Goal: Task Accomplishment & Management: Use online tool/utility

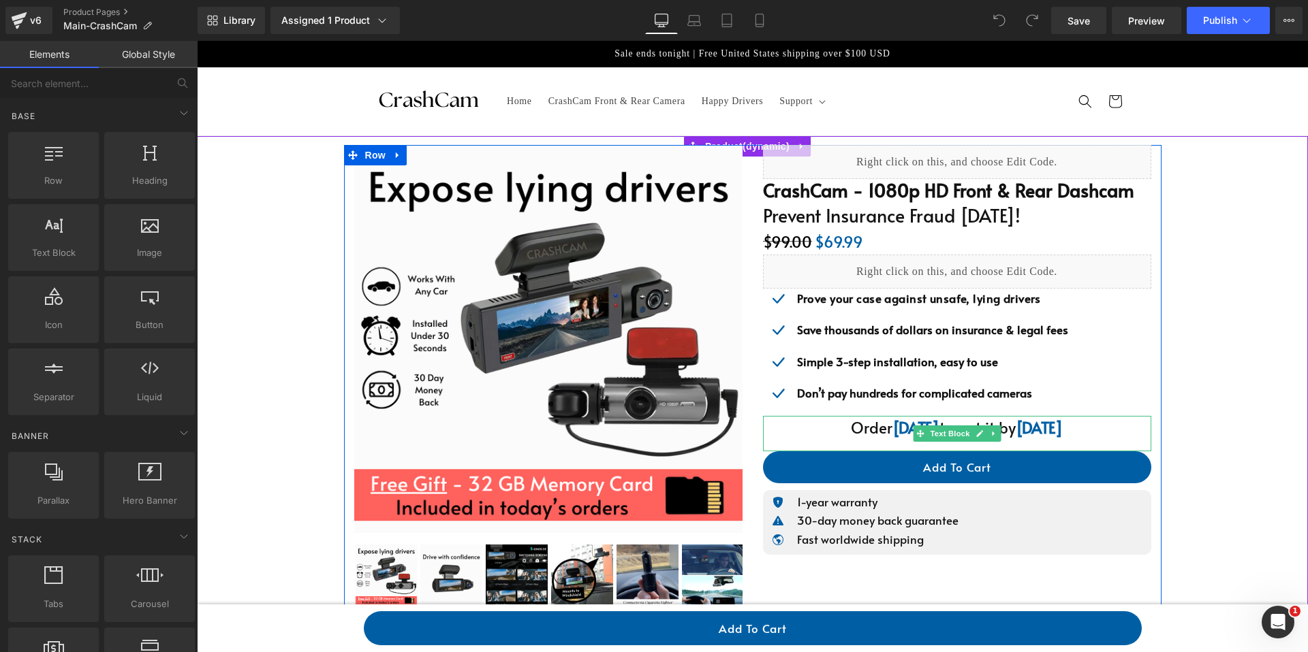
click at [1028, 435] on strong "[DATE]" at bounding box center [1039, 427] width 47 height 21
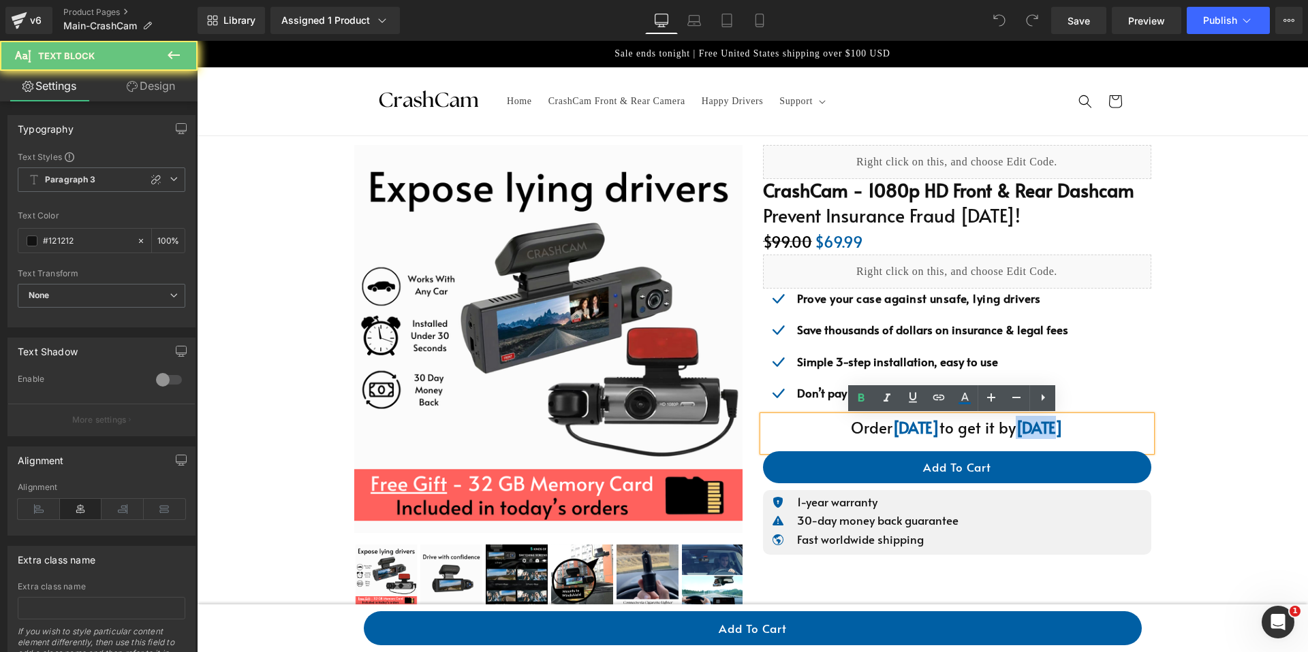
click at [1028, 435] on strong "[DATE]" at bounding box center [1039, 427] width 47 height 21
click at [1062, 431] on strong "[DATE]" at bounding box center [1039, 427] width 47 height 21
click at [1063, 430] on strong "[DATE]" at bounding box center [1039, 427] width 47 height 21
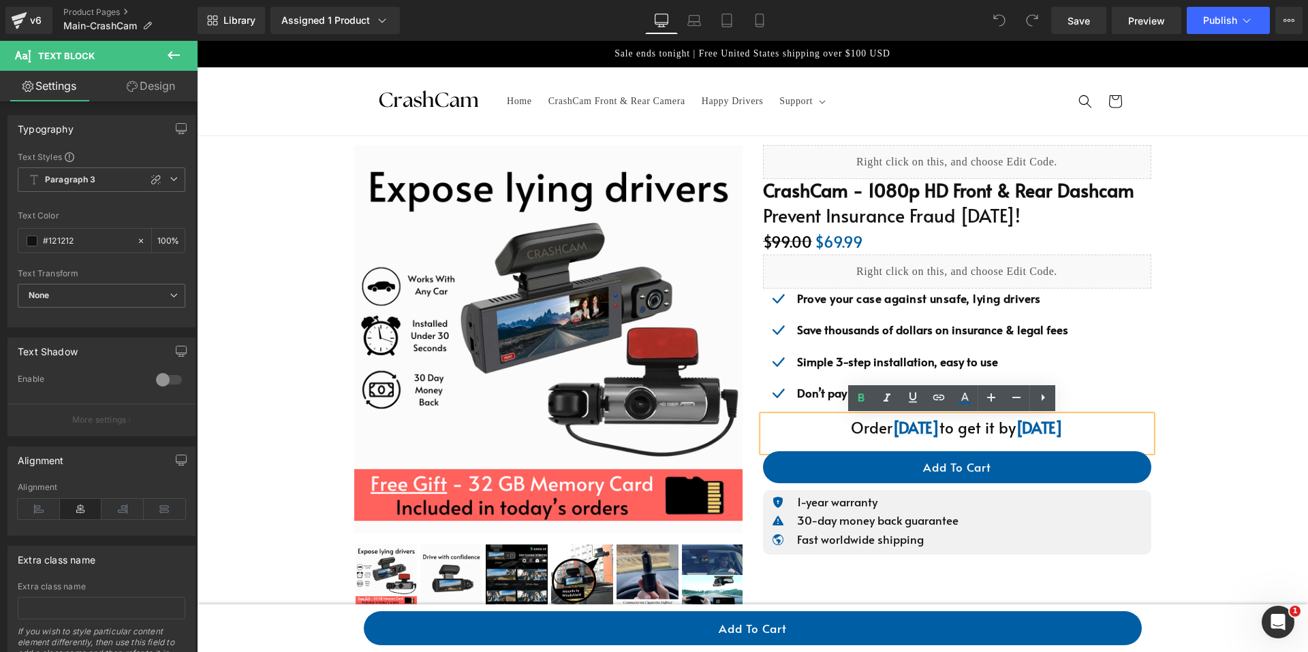
drag, startPoint x: 1082, startPoint y: 430, endPoint x: 995, endPoint y: 430, distance: 87.2
click at [995, 430] on p "Order [DATE] to get it by [DATE]" at bounding box center [957, 427] width 388 height 23
click at [1213, 36] on div "Library Assigned 1 Product Product Preview CrashCam - 1080p Front & Rear Dashca…" at bounding box center [753, 20] width 1110 height 41
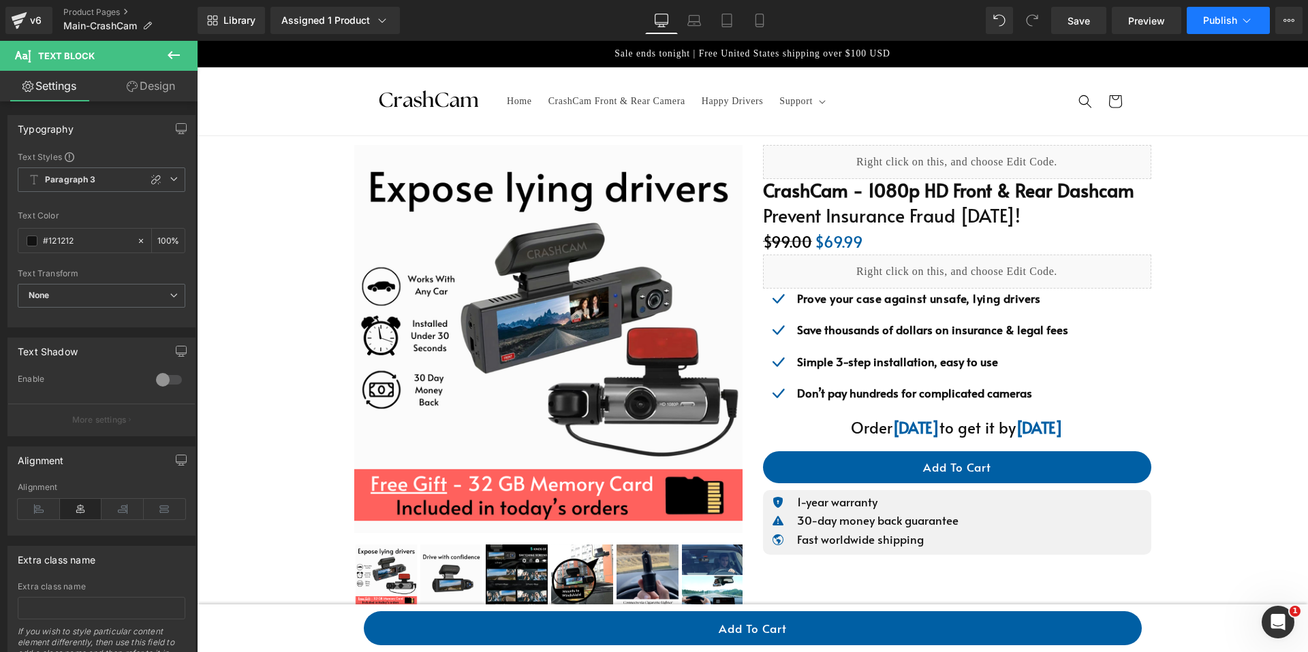
click at [1214, 27] on button "Publish" at bounding box center [1227, 20] width 83 height 27
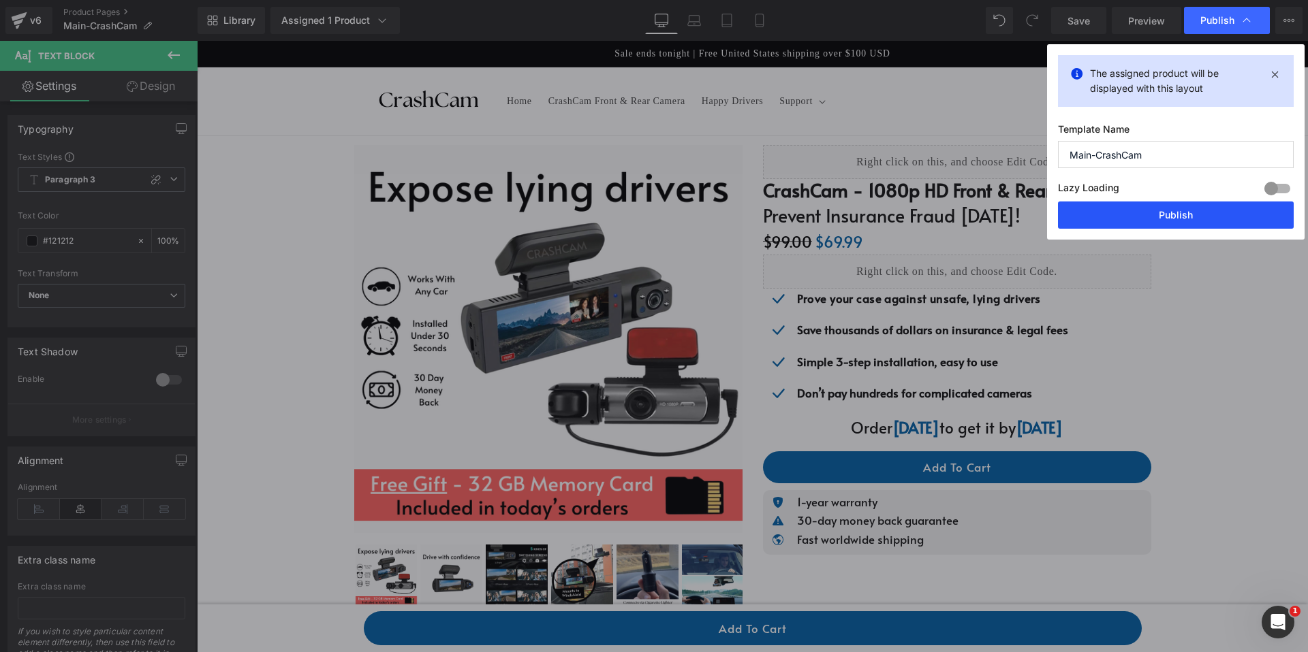
click at [1163, 216] on button "Publish" at bounding box center [1176, 215] width 236 height 27
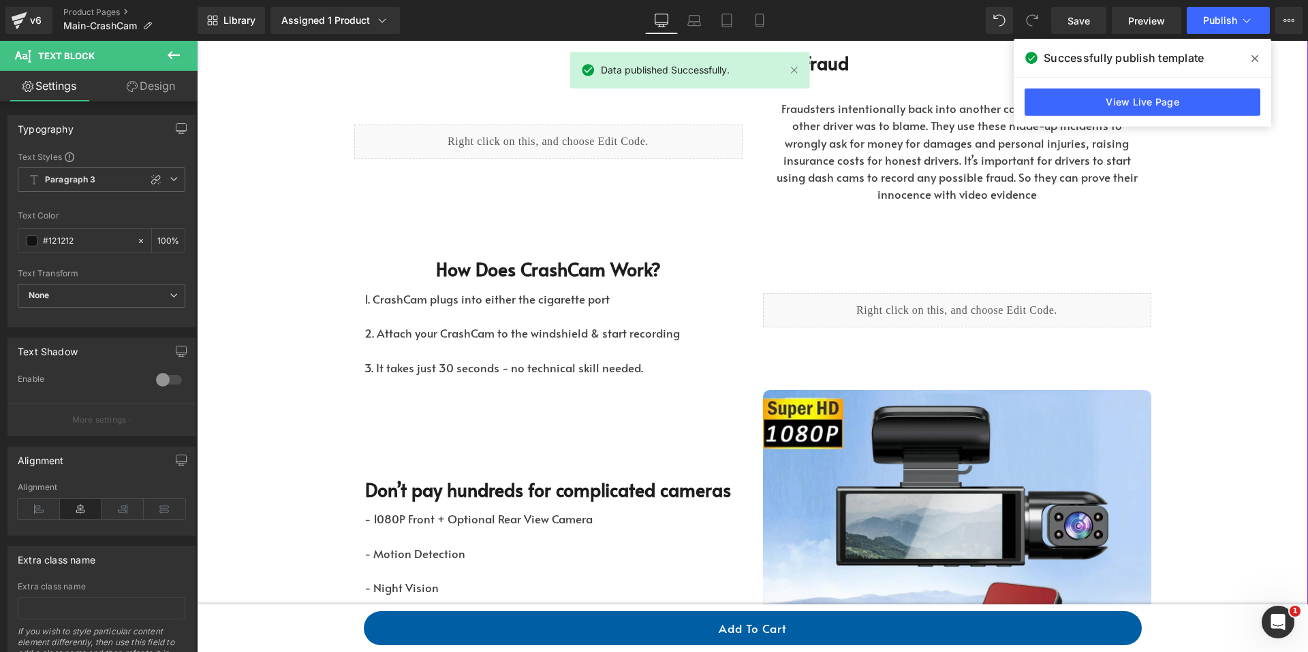
scroll to position [736, 0]
